Goal: Task Accomplishment & Management: Complete application form

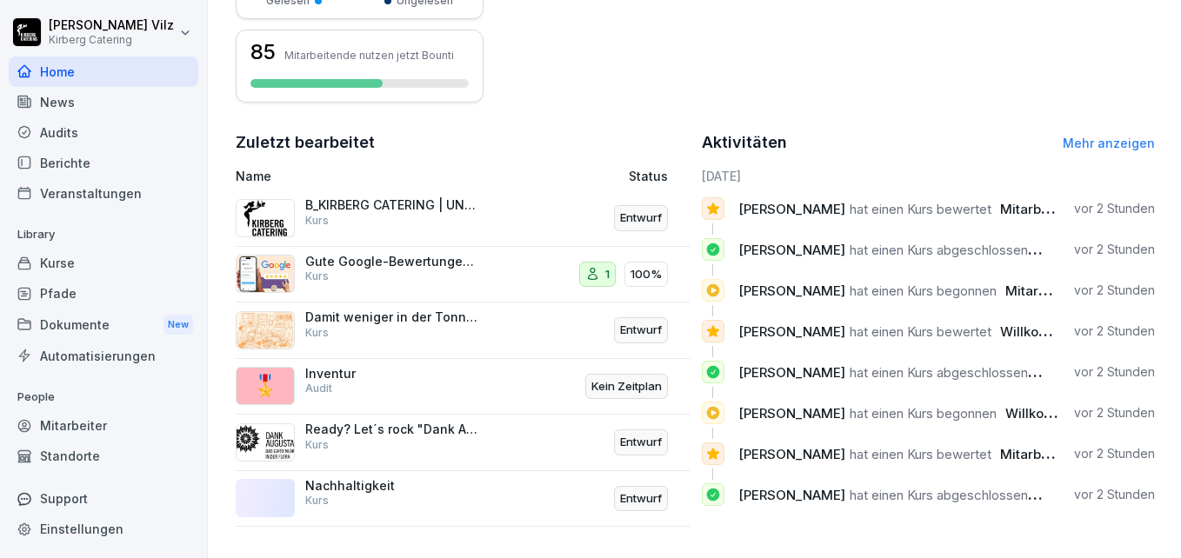
scroll to position [516, 0]
click at [77, 264] on div "Kurse" at bounding box center [104, 263] width 190 height 30
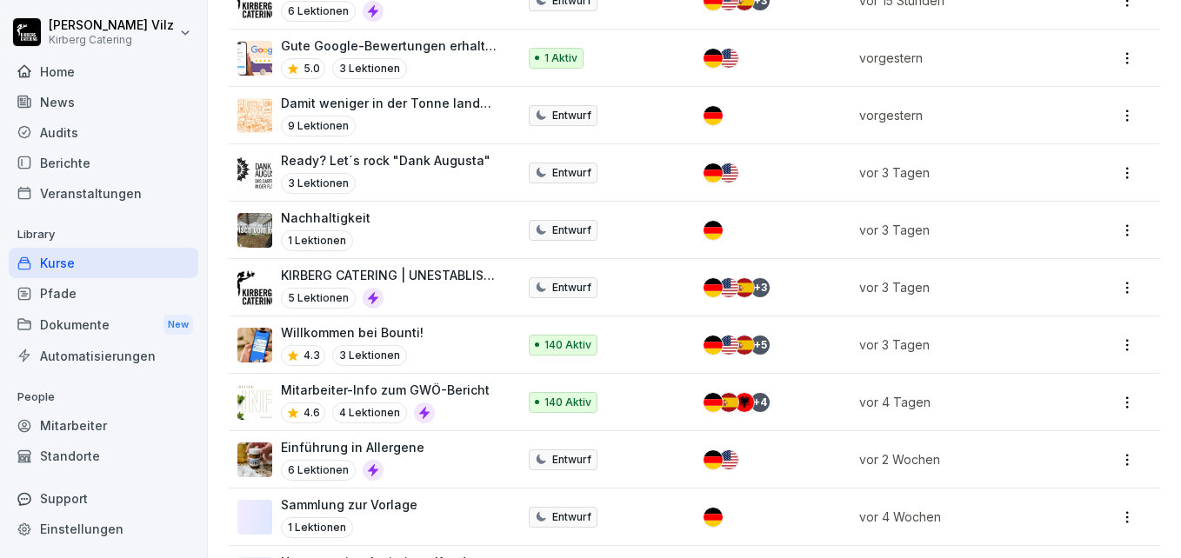
scroll to position [522, 0]
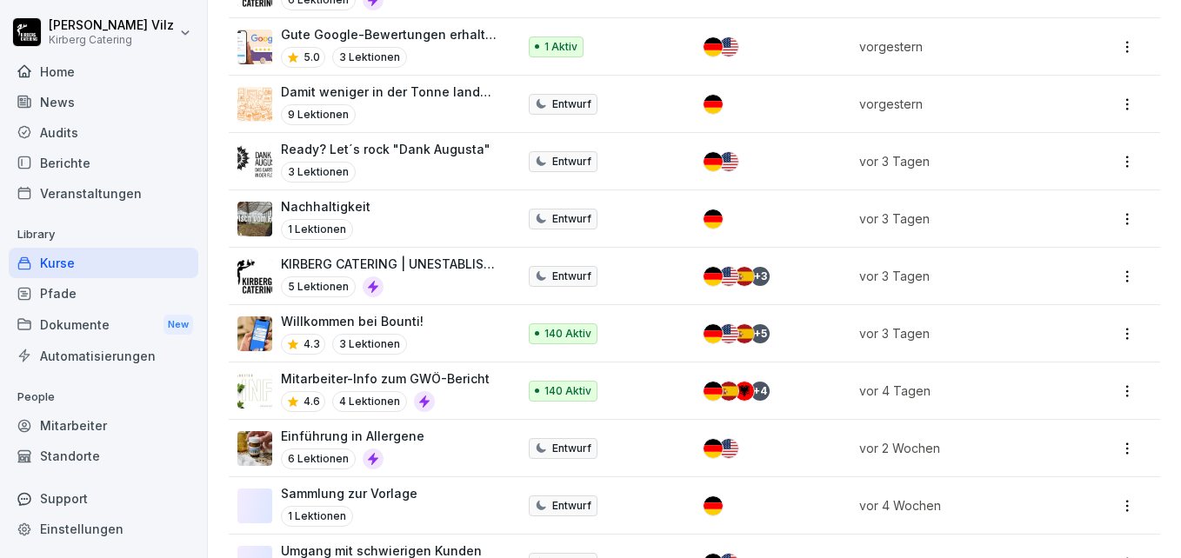
click at [431, 337] on div "Willkommen bei Bounti! 4.3 3 Lektionen" at bounding box center [368, 333] width 262 height 43
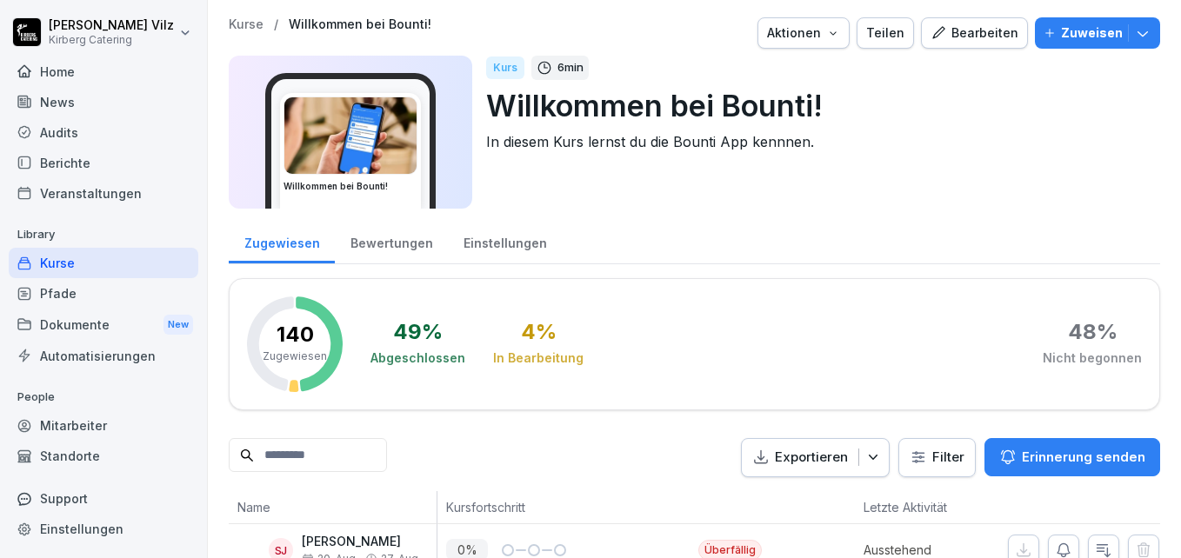
click at [390, 241] on div "Bewertungen" at bounding box center [391, 241] width 113 height 44
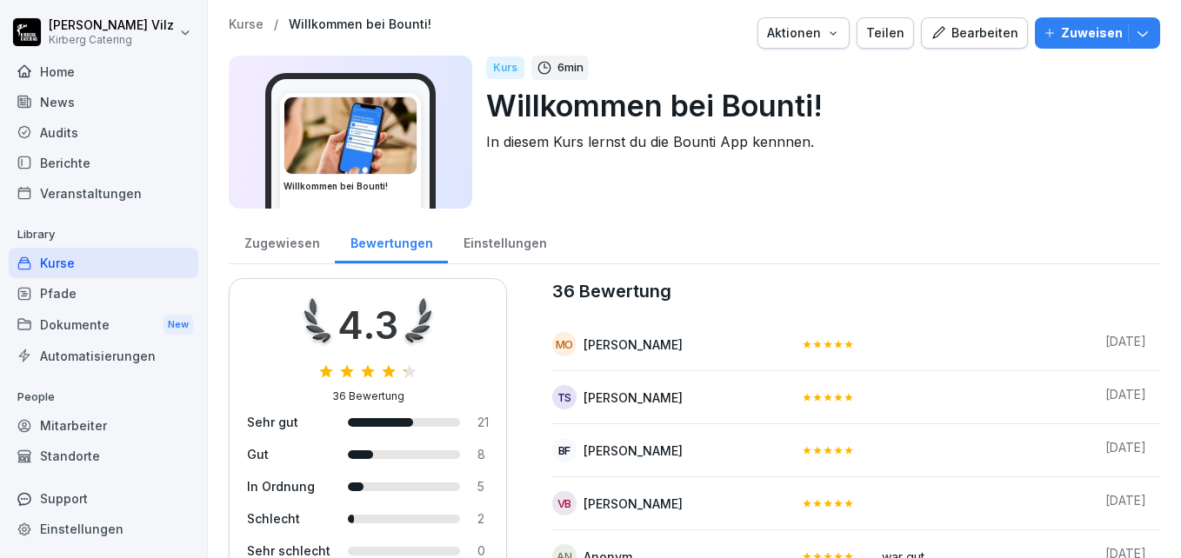
click at [298, 242] on div "Zugewiesen" at bounding box center [282, 241] width 106 height 44
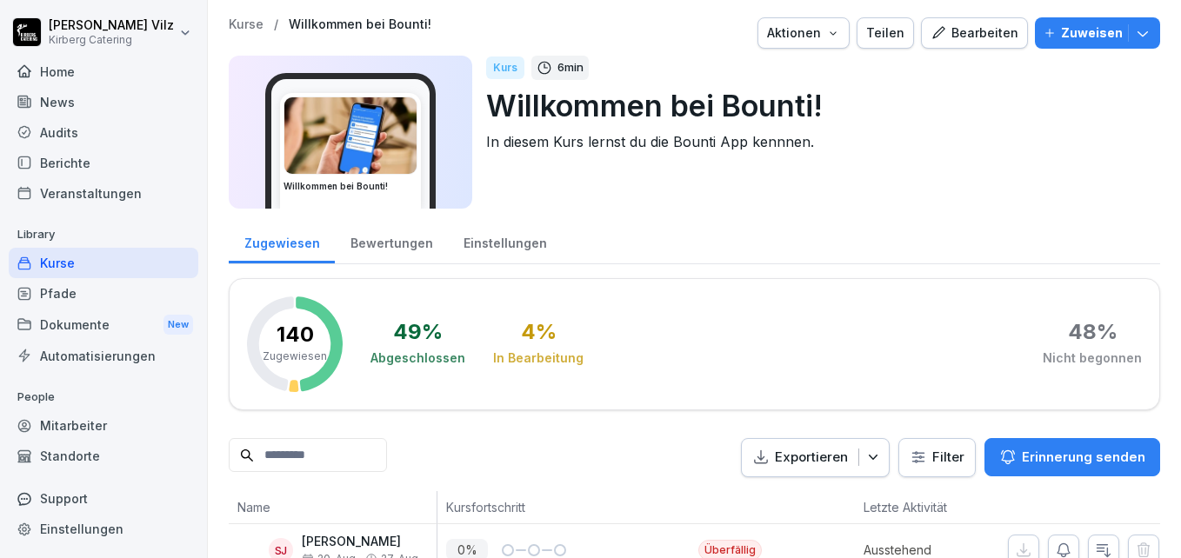
click at [58, 266] on div "Kurse" at bounding box center [104, 263] width 190 height 30
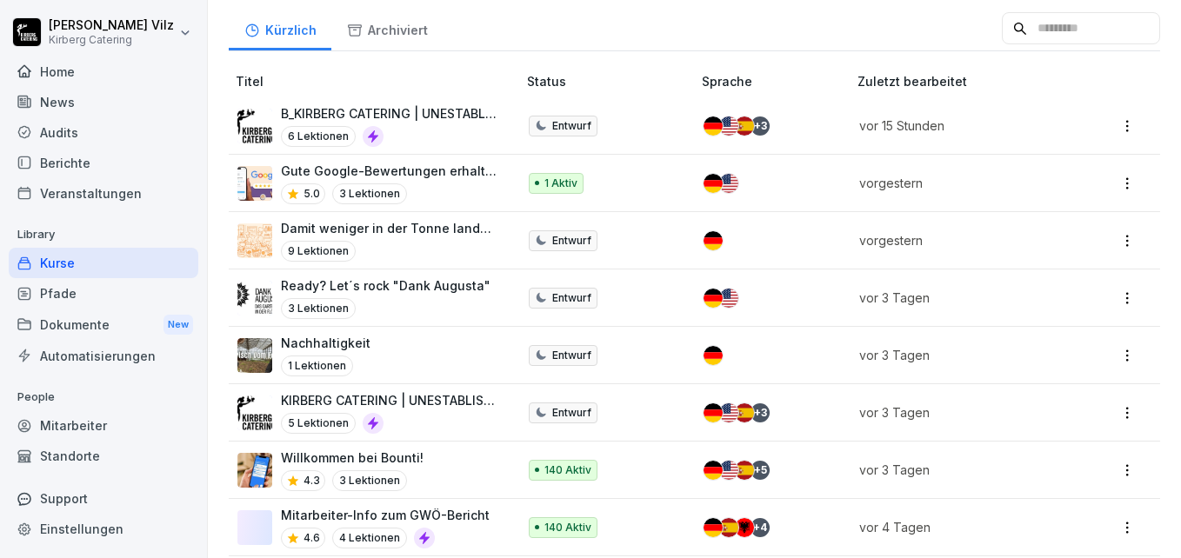
scroll to position [522, 0]
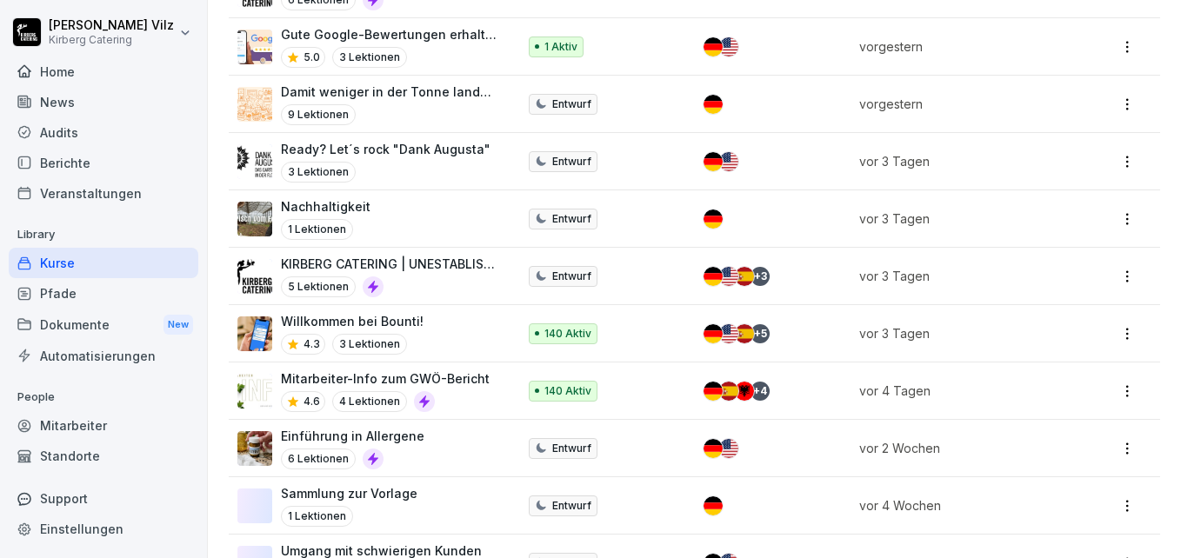
click at [420, 385] on p "Mitarbeiter-Info zum GWÖ-Bericht" at bounding box center [385, 378] width 209 height 18
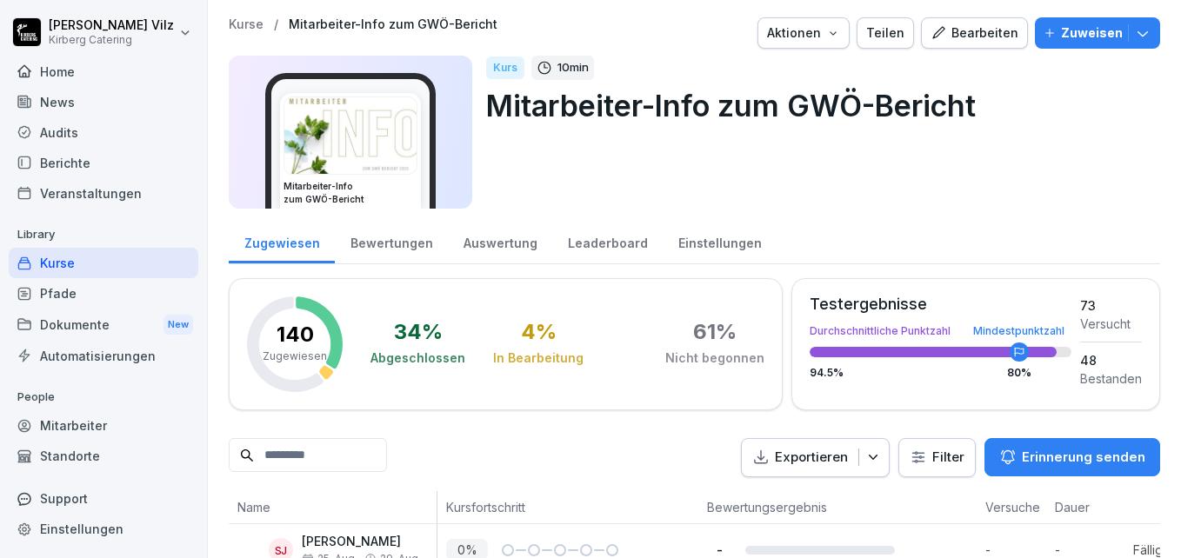
click at [394, 239] on div "Bewertungen" at bounding box center [391, 241] width 113 height 44
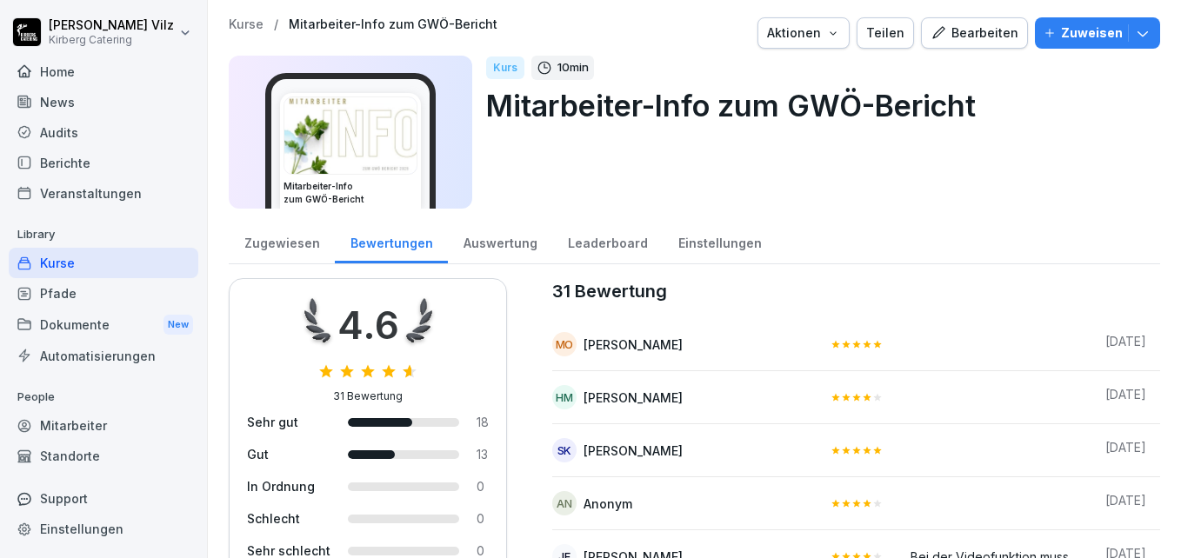
click at [268, 238] on div "Zugewiesen" at bounding box center [282, 241] width 106 height 44
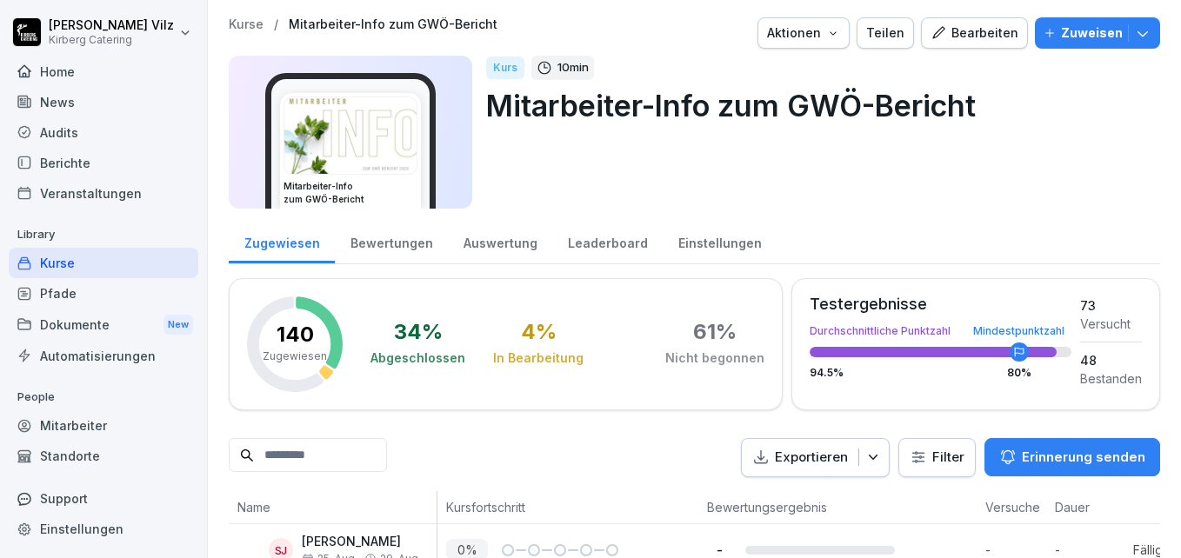
click at [597, 238] on div "Leaderboard" at bounding box center [607, 241] width 110 height 44
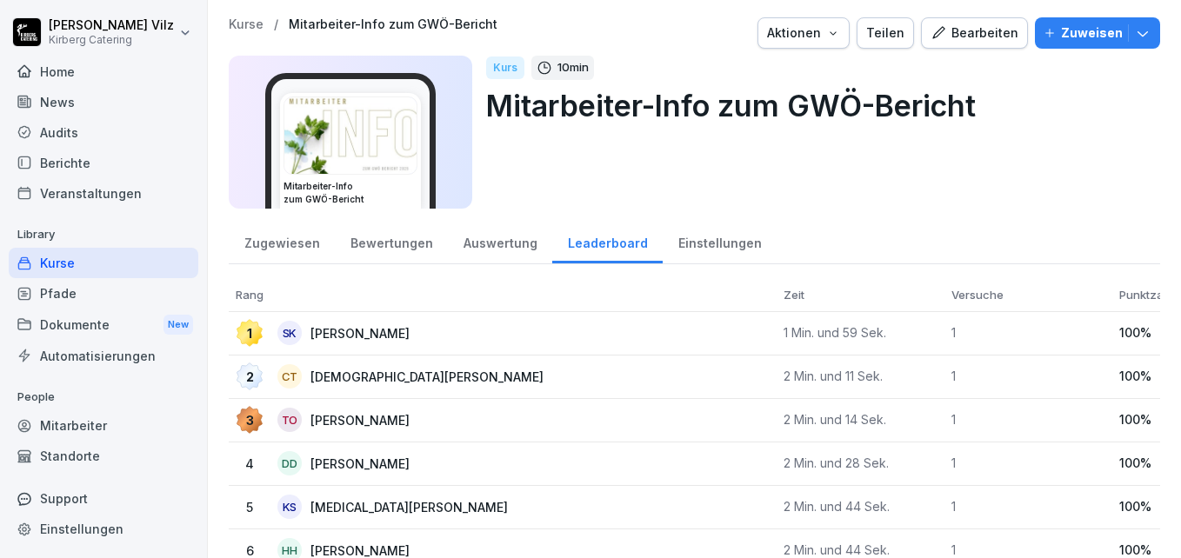
click at [498, 238] on div "Auswertung" at bounding box center [500, 241] width 104 height 44
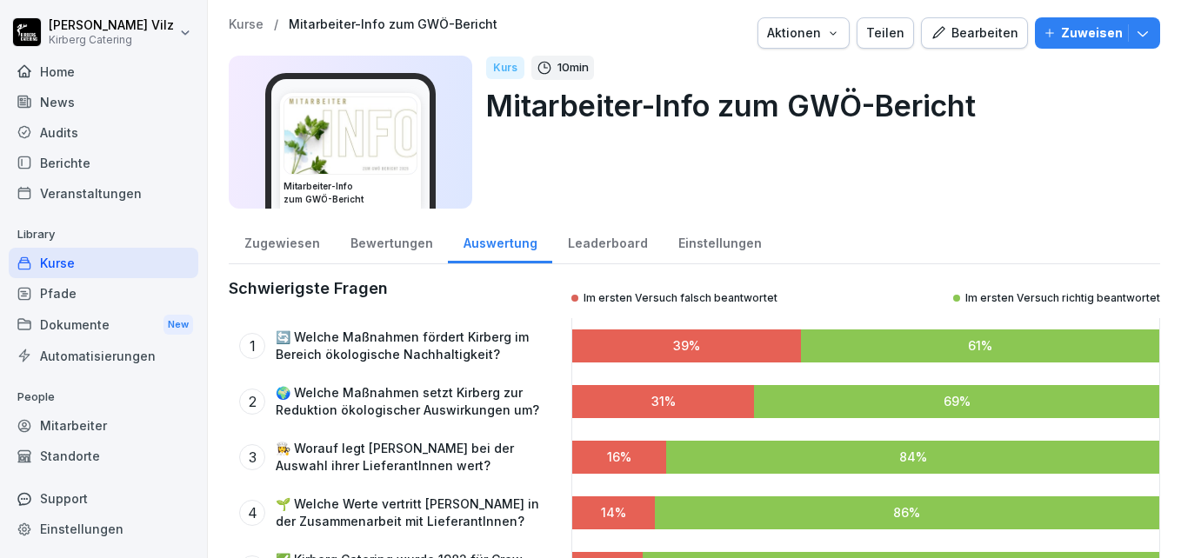
click at [408, 243] on div "Bewertungen" at bounding box center [391, 241] width 113 height 44
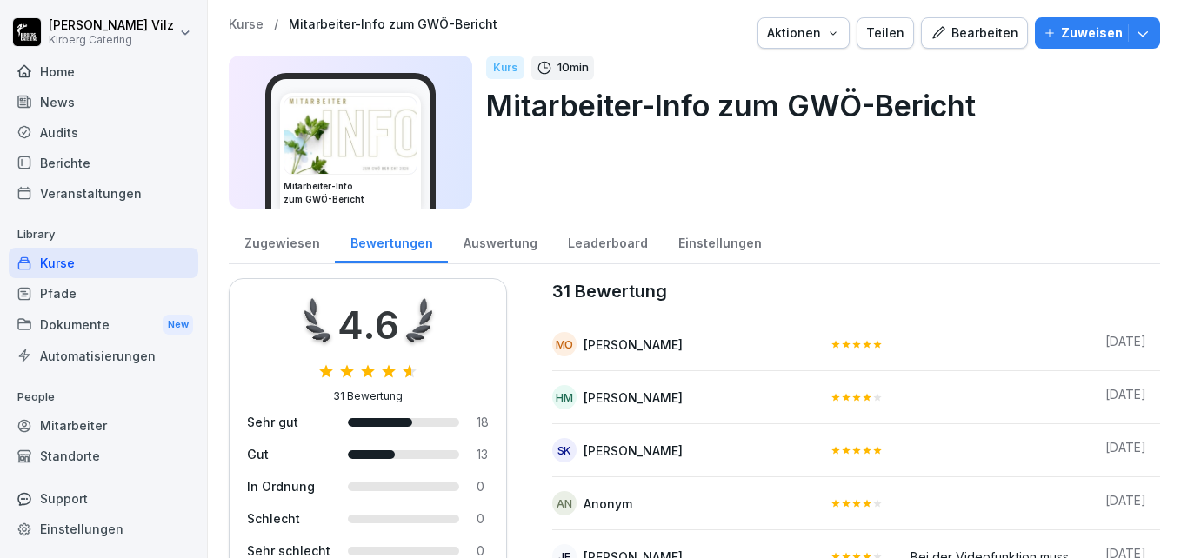
click at [259, 246] on div "Zugewiesen" at bounding box center [282, 241] width 106 height 44
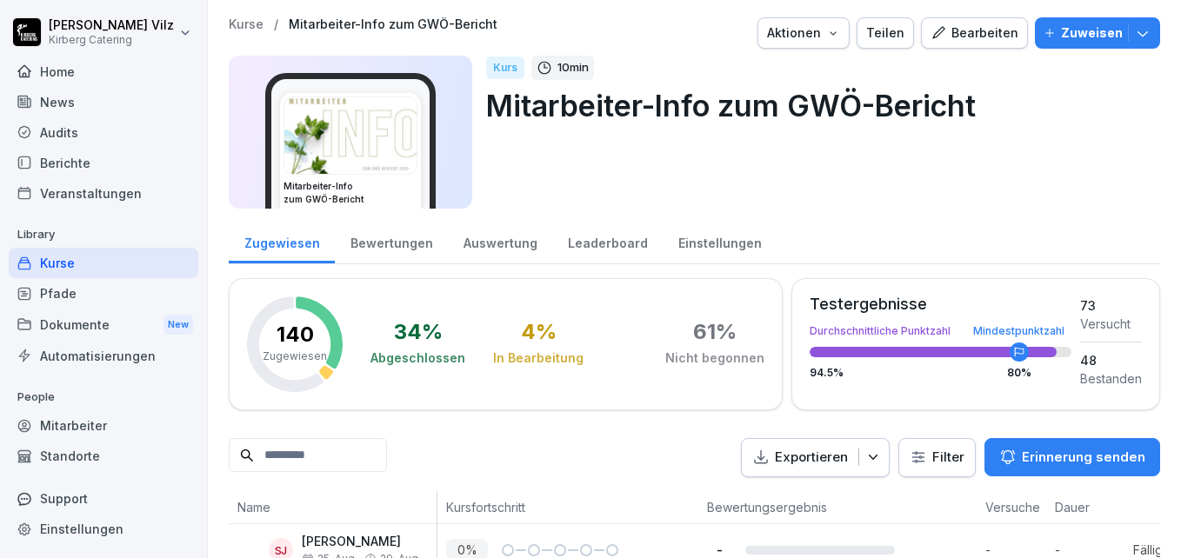
click at [63, 259] on div "Kurse" at bounding box center [104, 263] width 190 height 30
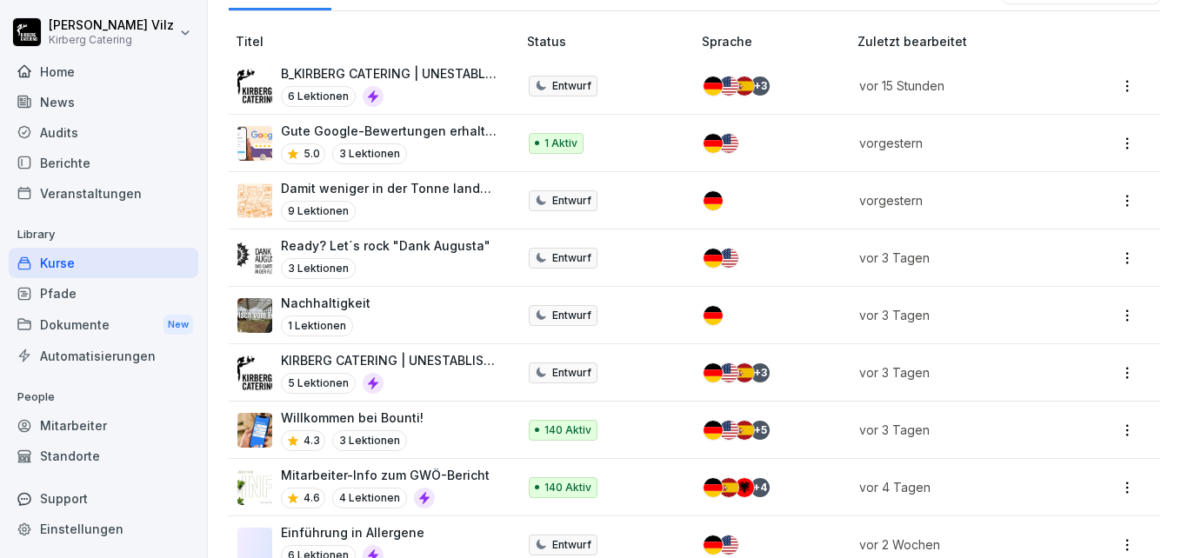
scroll to position [582, 0]
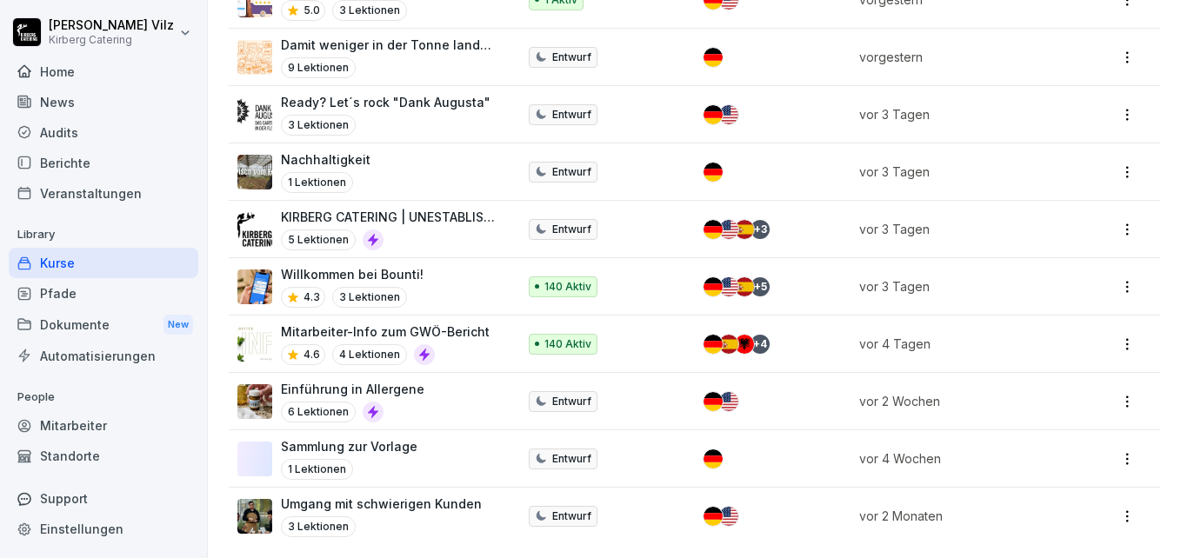
click at [439, 270] on div "Willkommen bei Bounti! 4.3 3 Lektionen" at bounding box center [368, 286] width 262 height 43
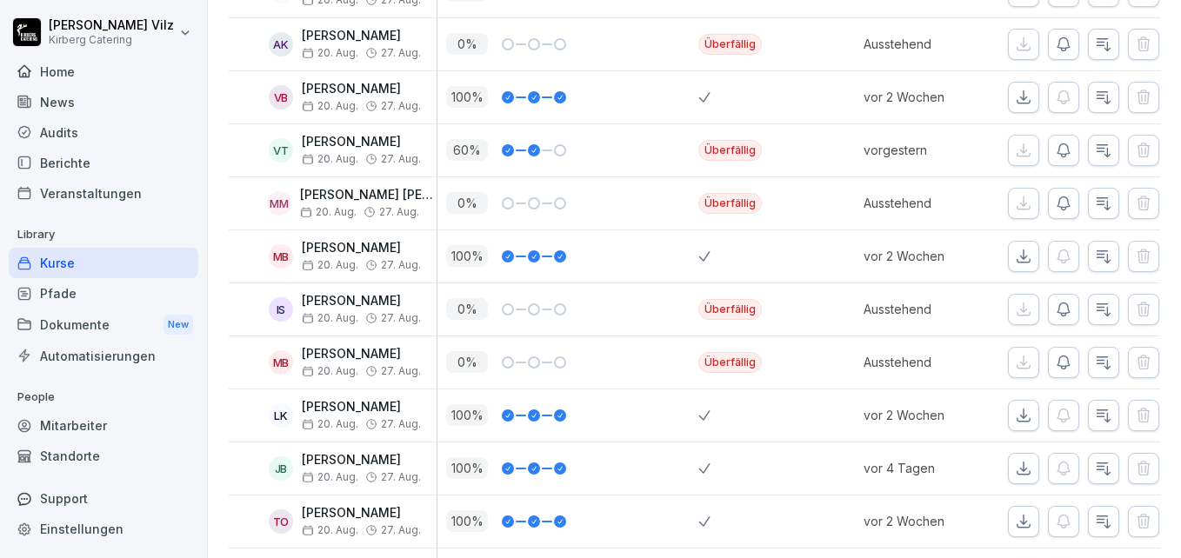
scroll to position [2434, 0]
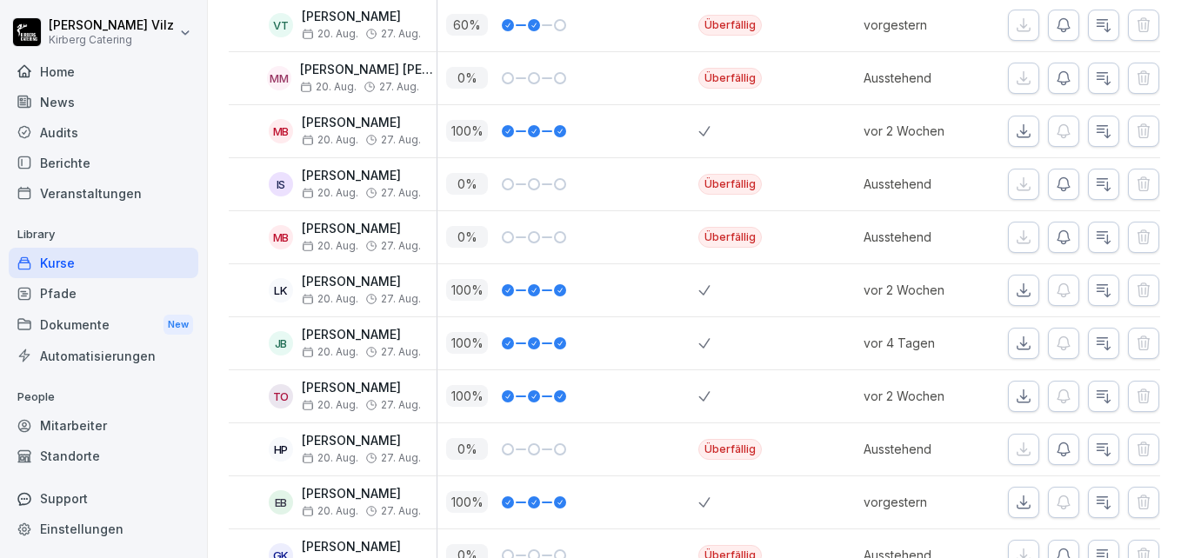
click at [122, 195] on div "Veranstaltungen" at bounding box center [104, 193] width 190 height 30
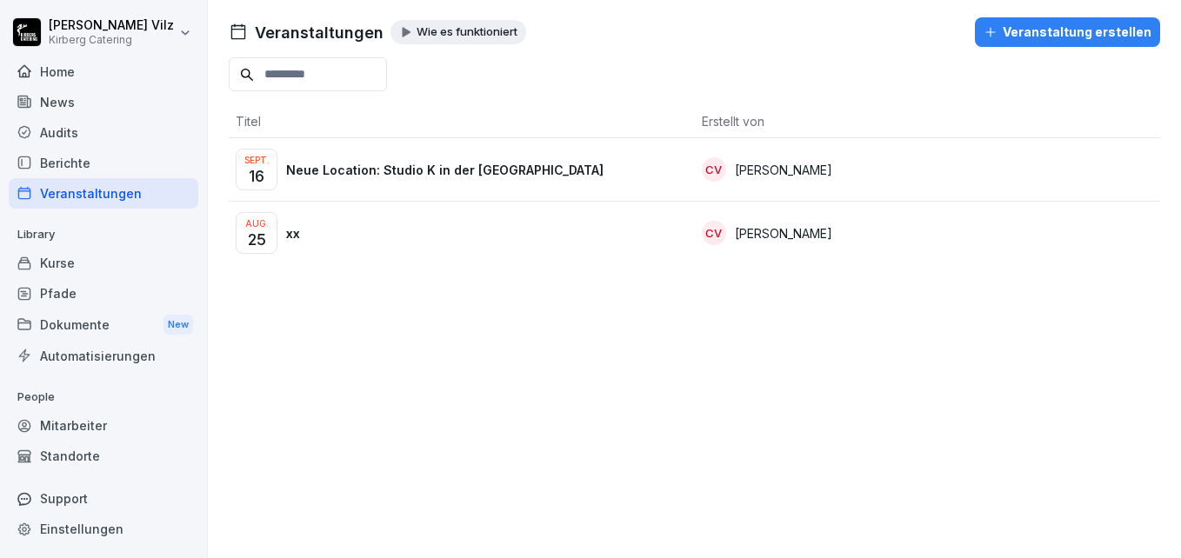
click at [496, 156] on div "Sept. 16 Neue Location: Studio K in der Kölner Südstadt" at bounding box center [462, 170] width 452 height 42
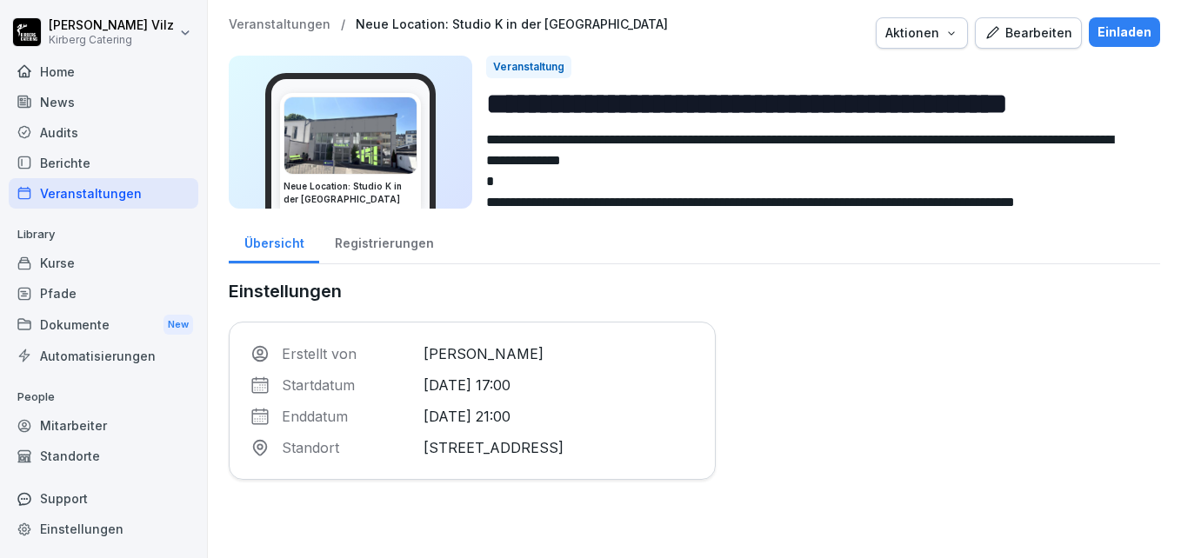
click at [996, 37] on div "Bearbeiten" at bounding box center [1028, 32] width 88 height 19
click at [77, 198] on div "Veranstaltungen" at bounding box center [104, 193] width 190 height 30
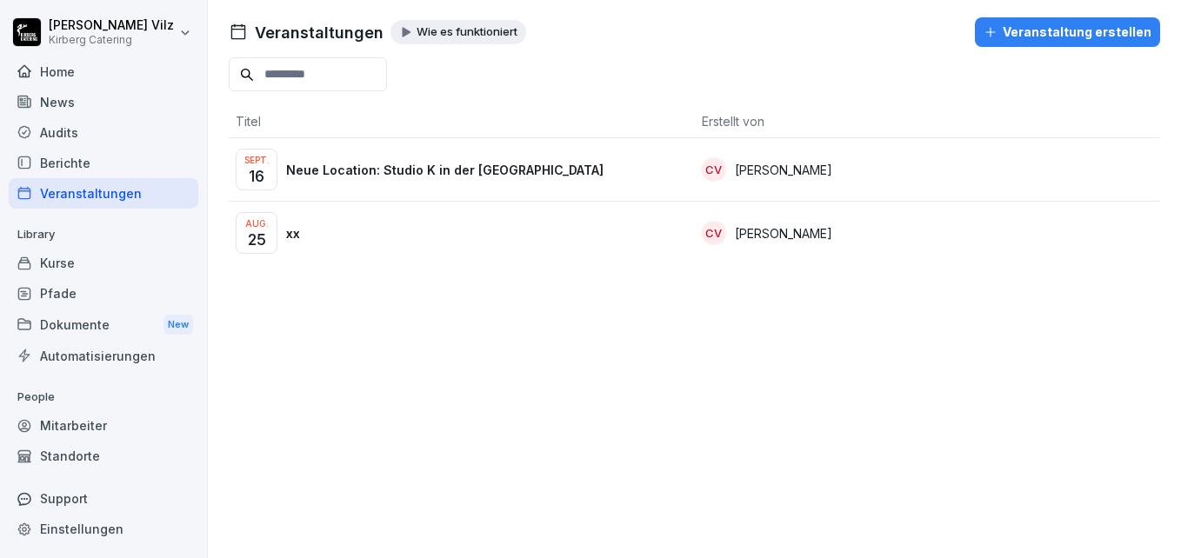
click at [1017, 31] on div "Veranstaltung erstellen" at bounding box center [1067, 32] width 168 height 19
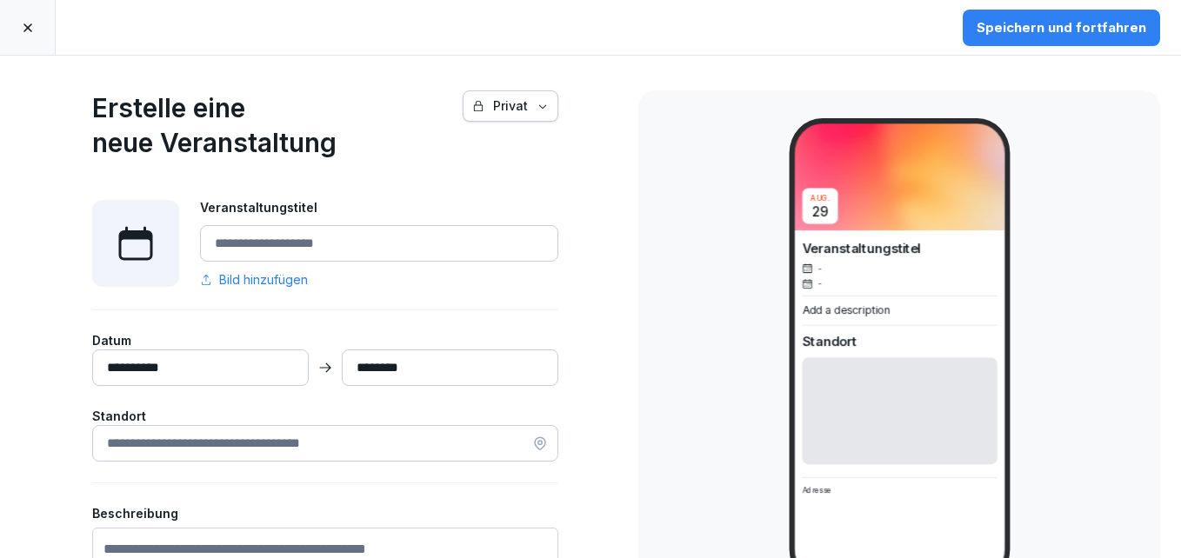
click at [429, 247] on input "Veranstaltungstitel" at bounding box center [379, 243] width 358 height 37
type input "****"
click at [690, 264] on div "[DATE] test - - Add a description Standort Adresse" at bounding box center [899, 351] width 522 height 522
click at [544, 104] on button "Privat" at bounding box center [510, 105] width 96 height 31
click at [541, 102] on icon "button" at bounding box center [542, 106] width 12 height 12
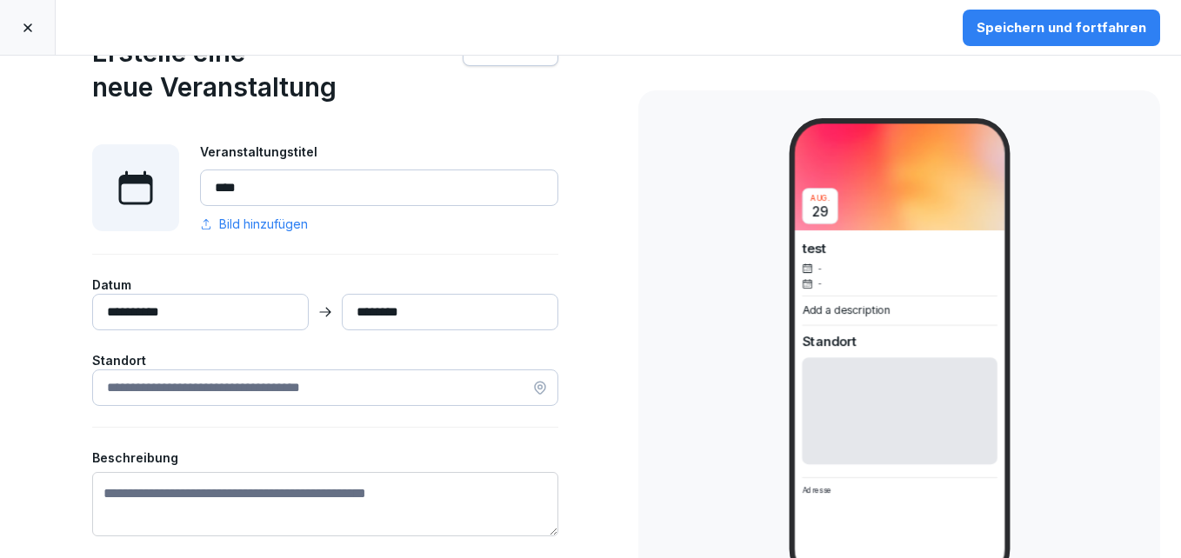
scroll to position [87, 0]
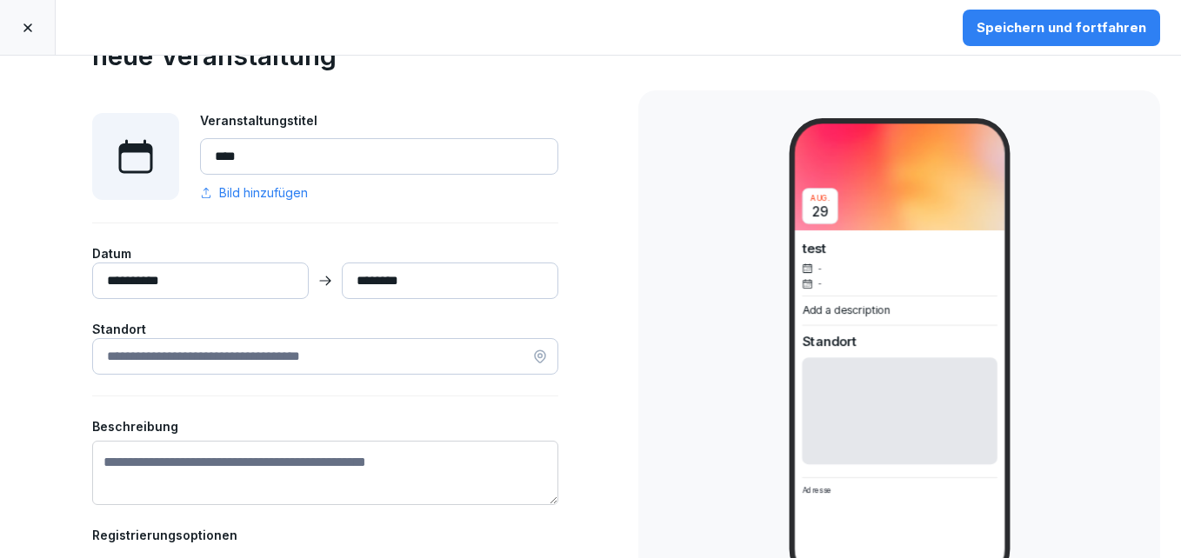
click at [230, 290] on input "**********" at bounding box center [200, 281] width 216 height 37
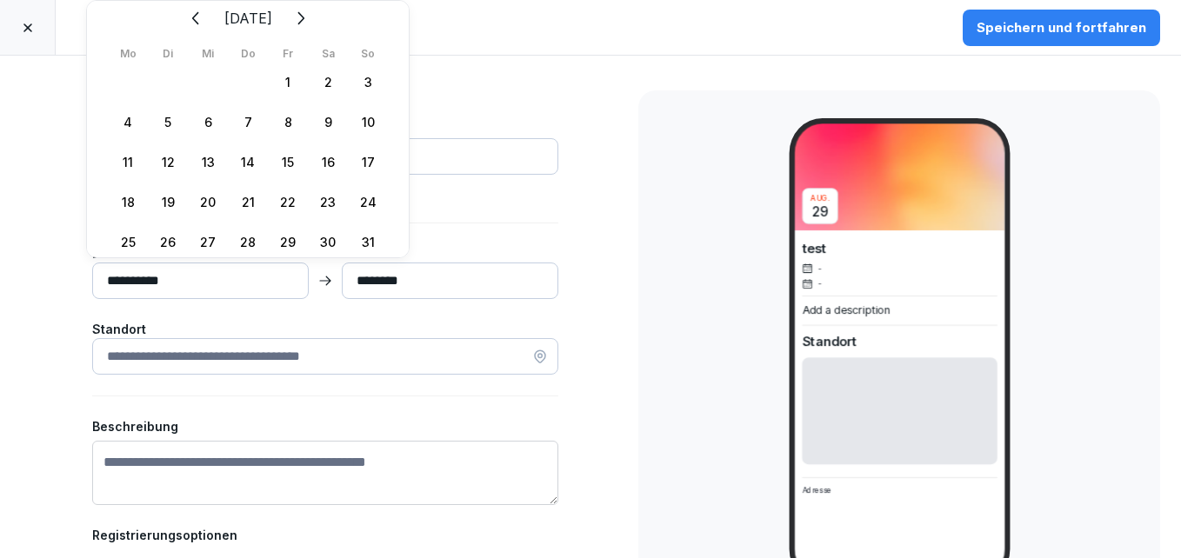
scroll to position [61, 0]
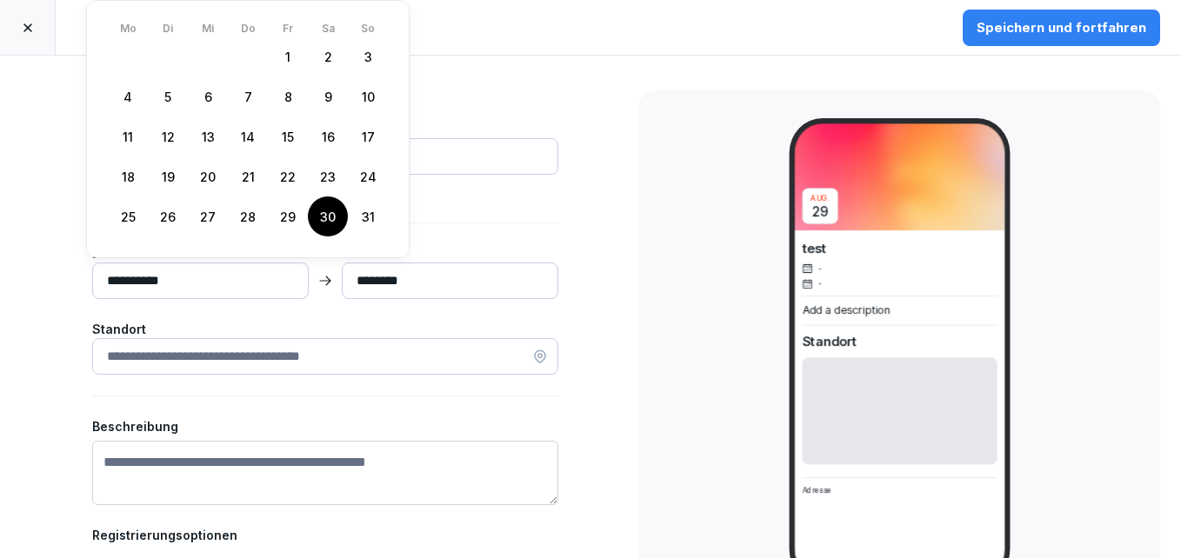
click at [335, 200] on div "30" at bounding box center [328, 216] width 40 height 40
click at [330, 203] on div "30" at bounding box center [328, 216] width 40 height 40
type input "**********"
type input "*********"
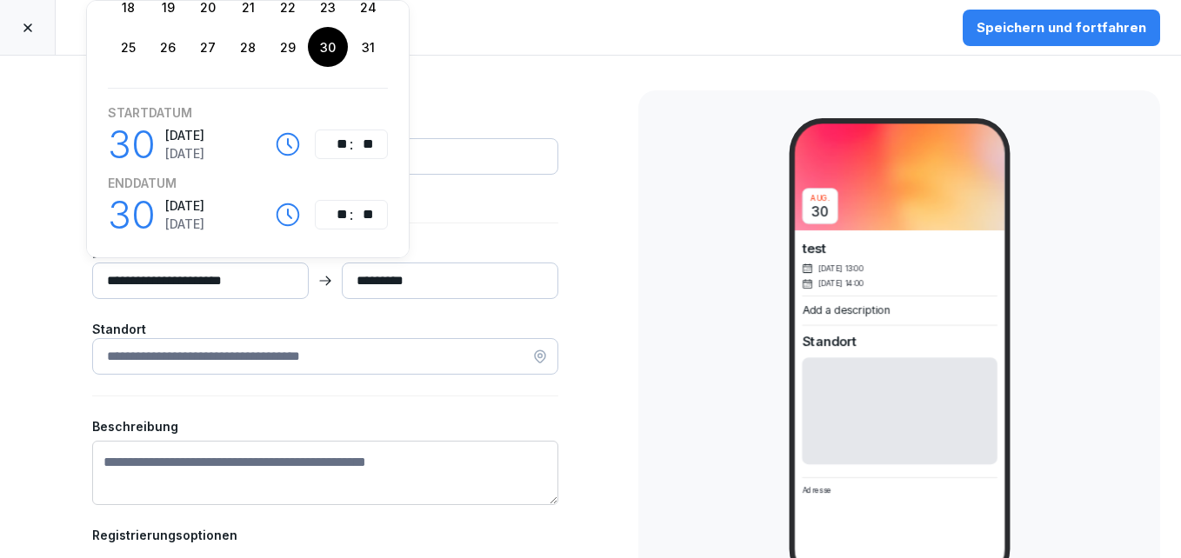
scroll to position [237, 0]
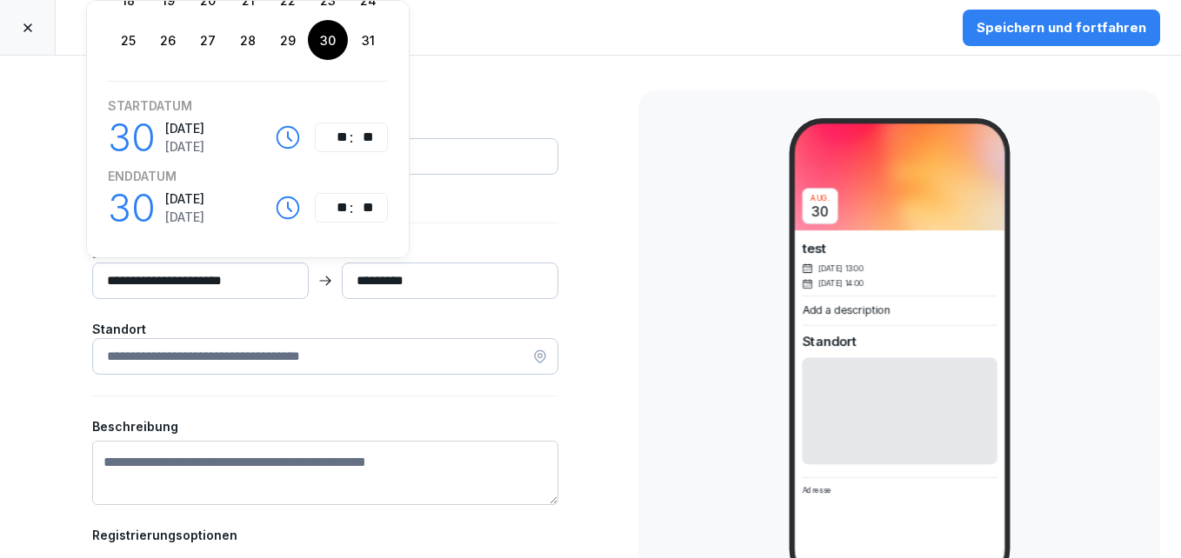
click at [618, 222] on div "**********" at bounding box center [325, 426] width 609 height 915
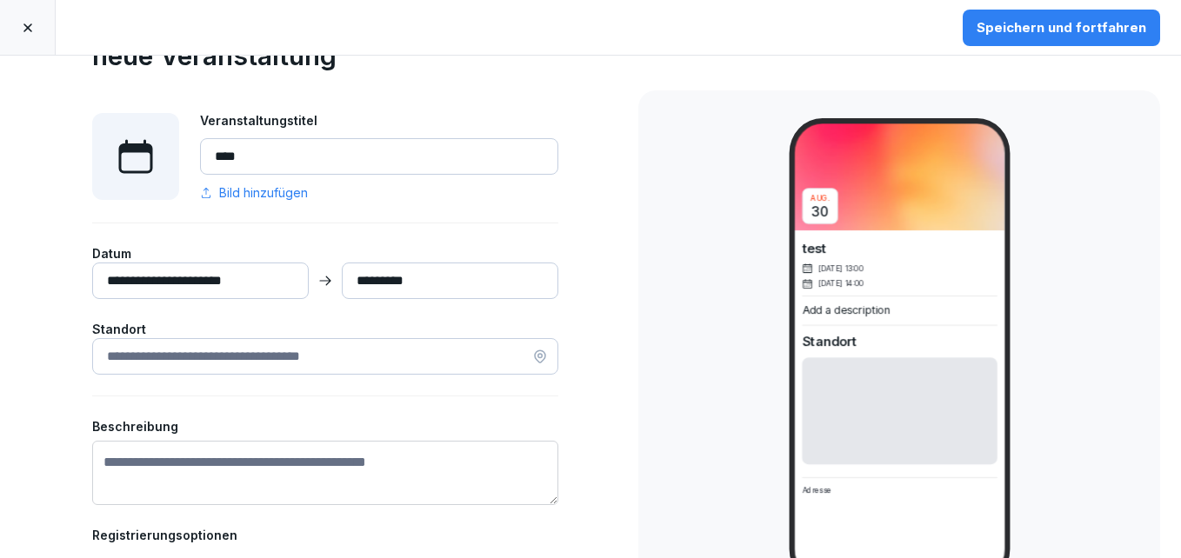
click at [204, 364] on input at bounding box center [325, 356] width 466 height 37
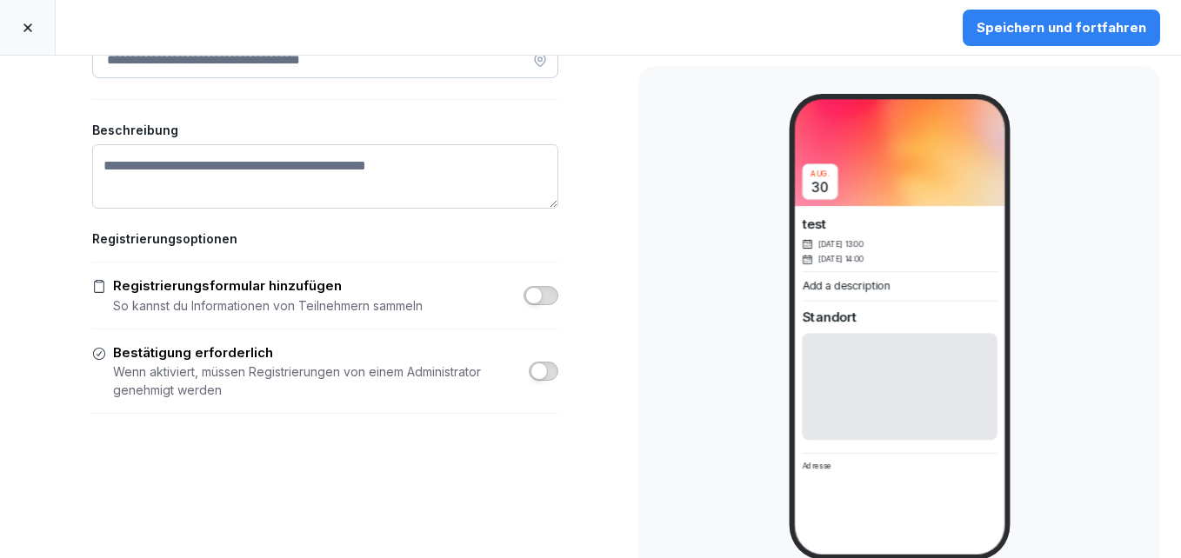
scroll to position [426, 0]
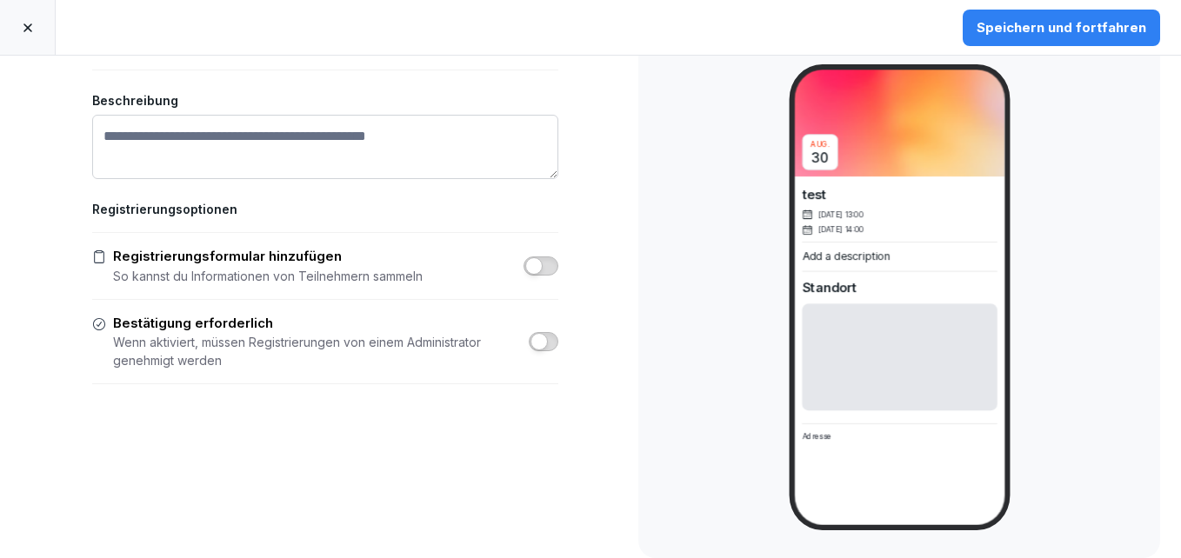
click at [204, 144] on textarea "Beschreibung" at bounding box center [325, 147] width 466 height 64
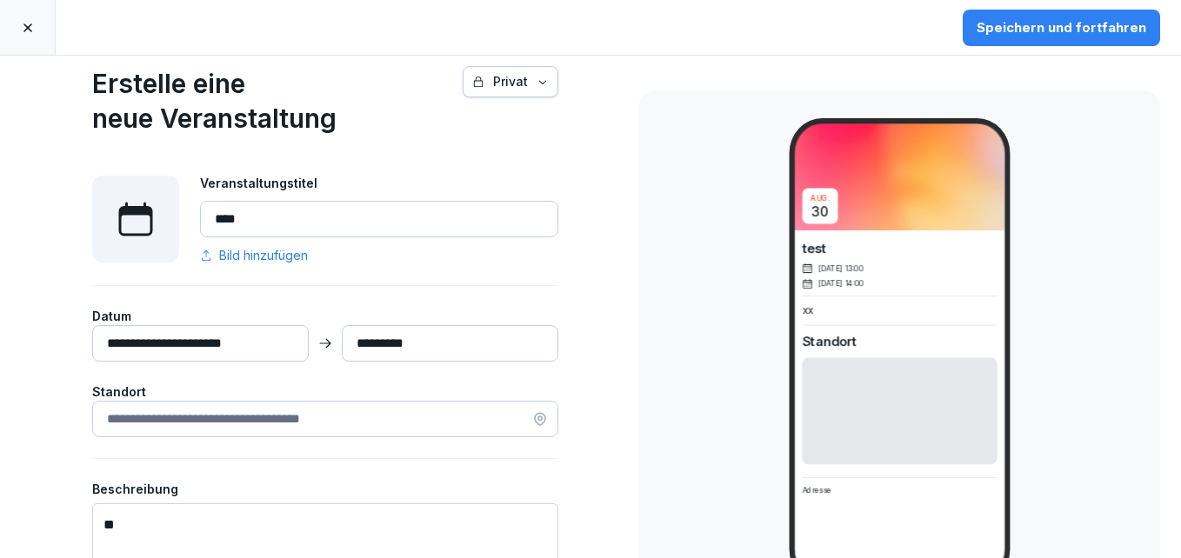
scroll to position [0, 0]
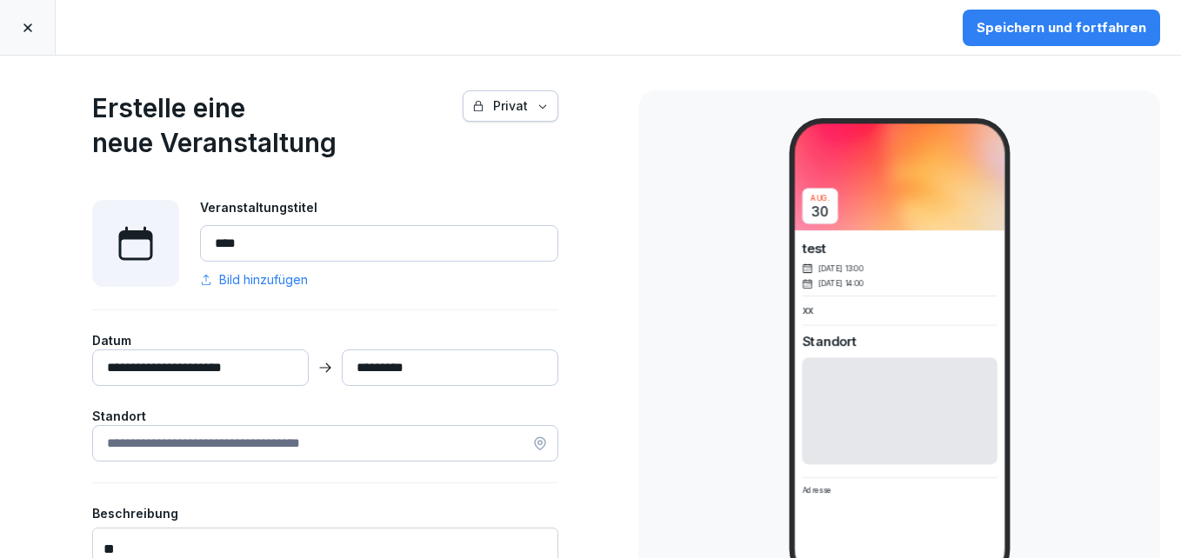
type textarea "**"
click at [1009, 29] on div "Speichern und fortfahren" at bounding box center [1061, 27] width 170 height 19
type input "**********"
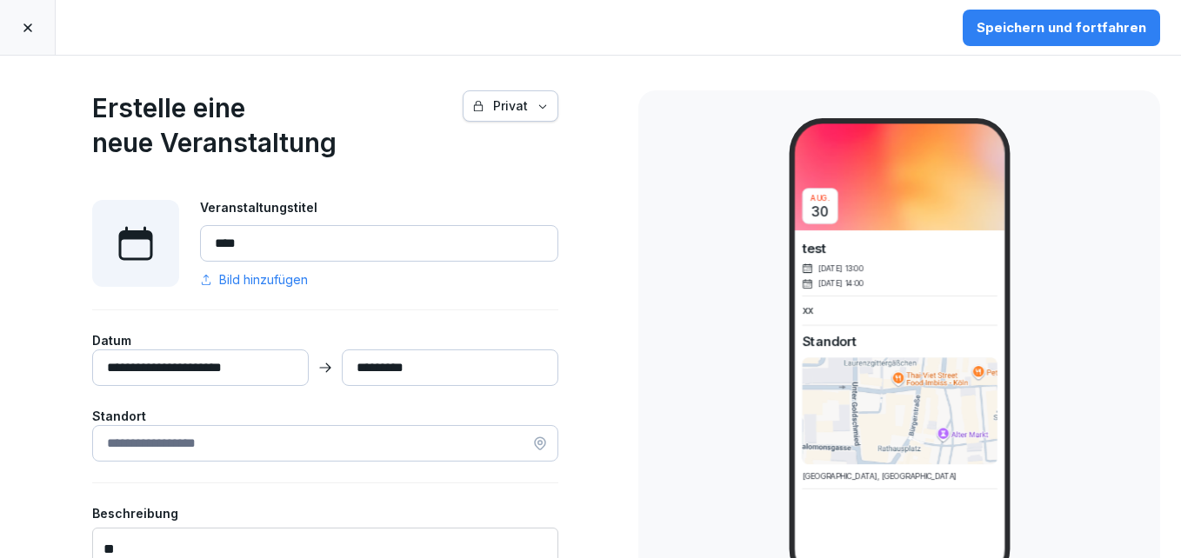
click at [1095, 27] on div "Speichern und fortfahren" at bounding box center [1061, 27] width 170 height 19
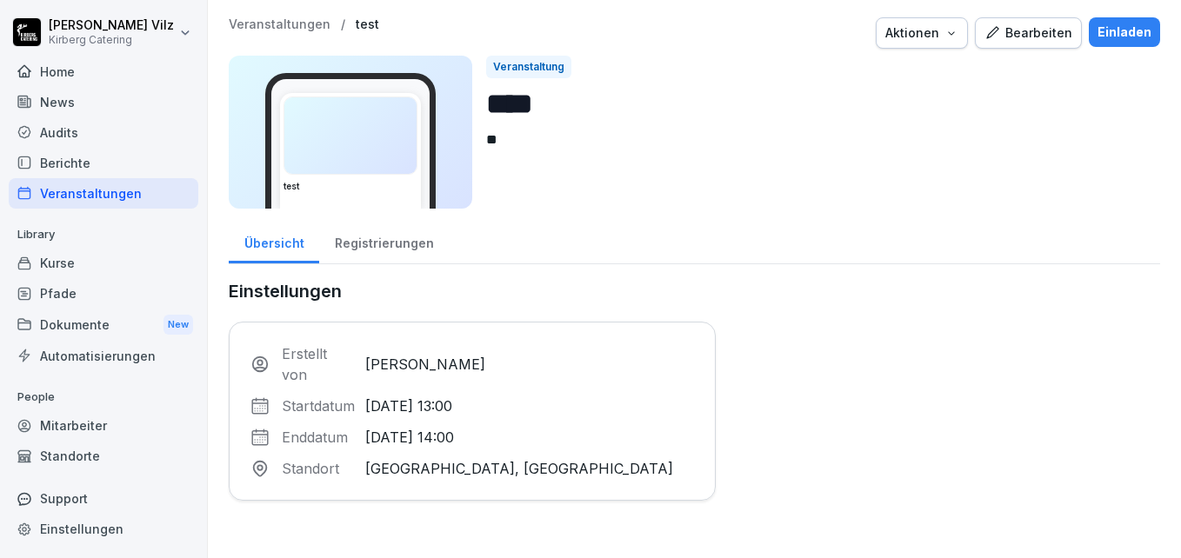
click at [1099, 28] on div "Einladen" at bounding box center [1124, 32] width 54 height 19
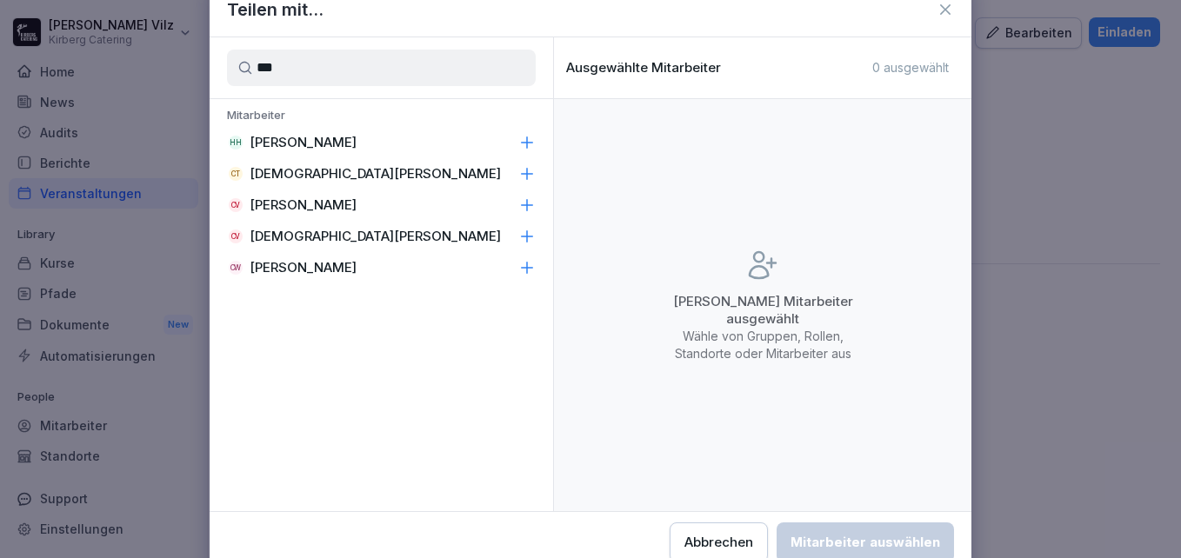
type input "***"
click at [280, 205] on p "[PERSON_NAME]" at bounding box center [303, 204] width 107 height 17
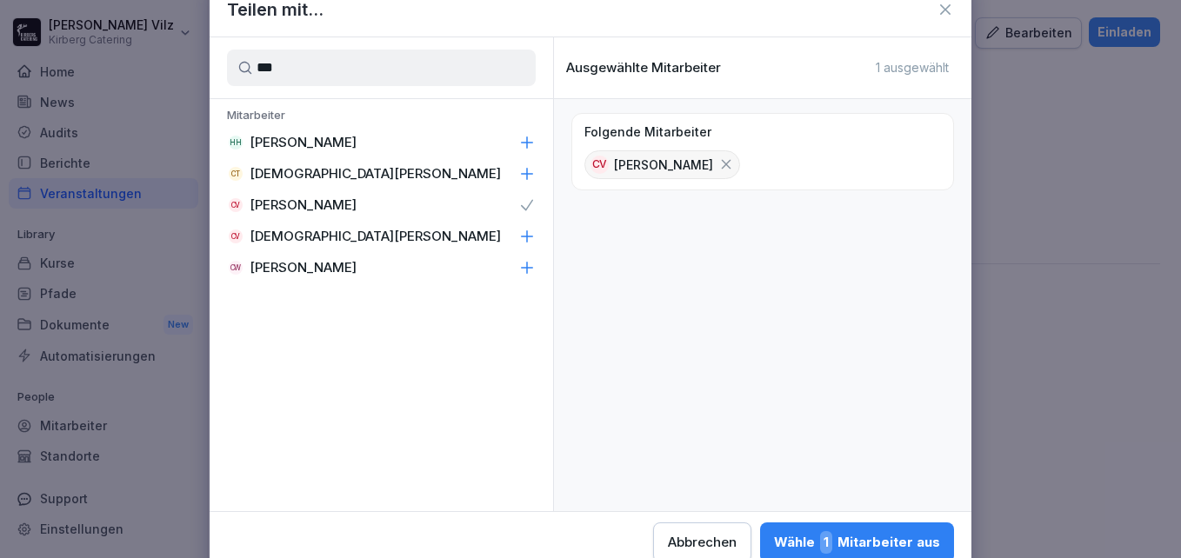
click at [865, 543] on div "Wähle 1 Mitarbeiter aus" at bounding box center [857, 542] width 166 height 23
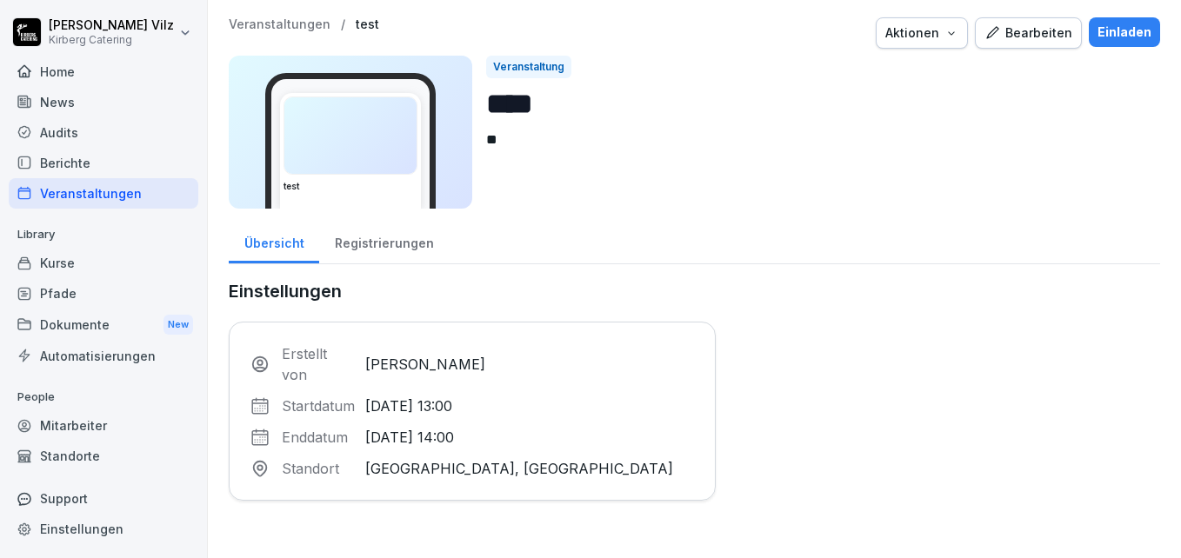
click at [60, 201] on div "Veranstaltungen" at bounding box center [104, 193] width 190 height 30
